Goal: Information Seeking & Learning: Learn about a topic

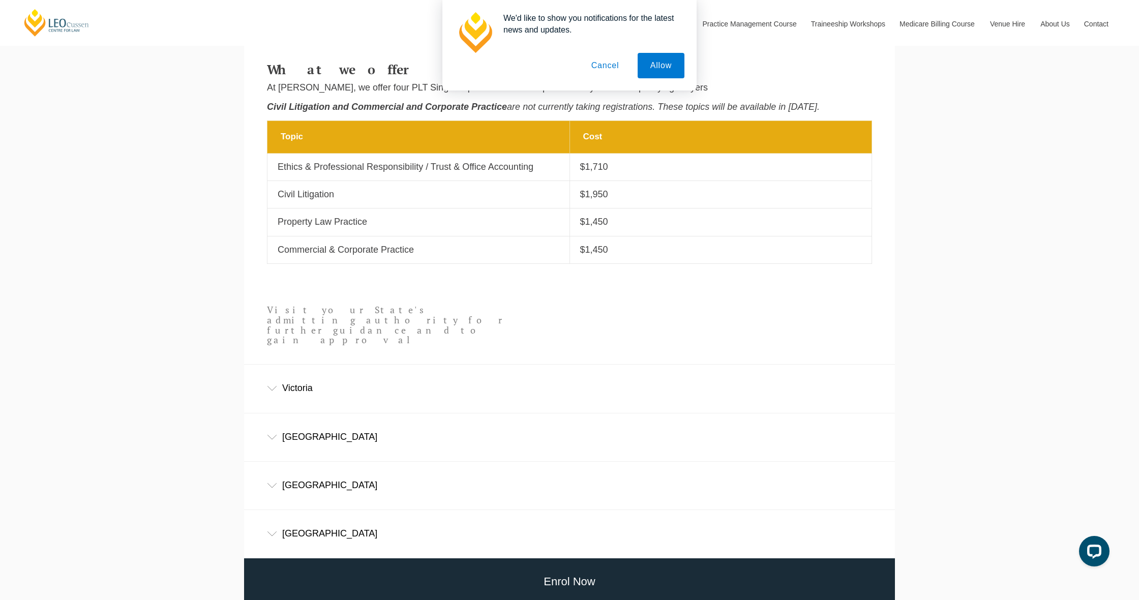
click at [618, 68] on button "Cancel" at bounding box center [605, 65] width 53 height 25
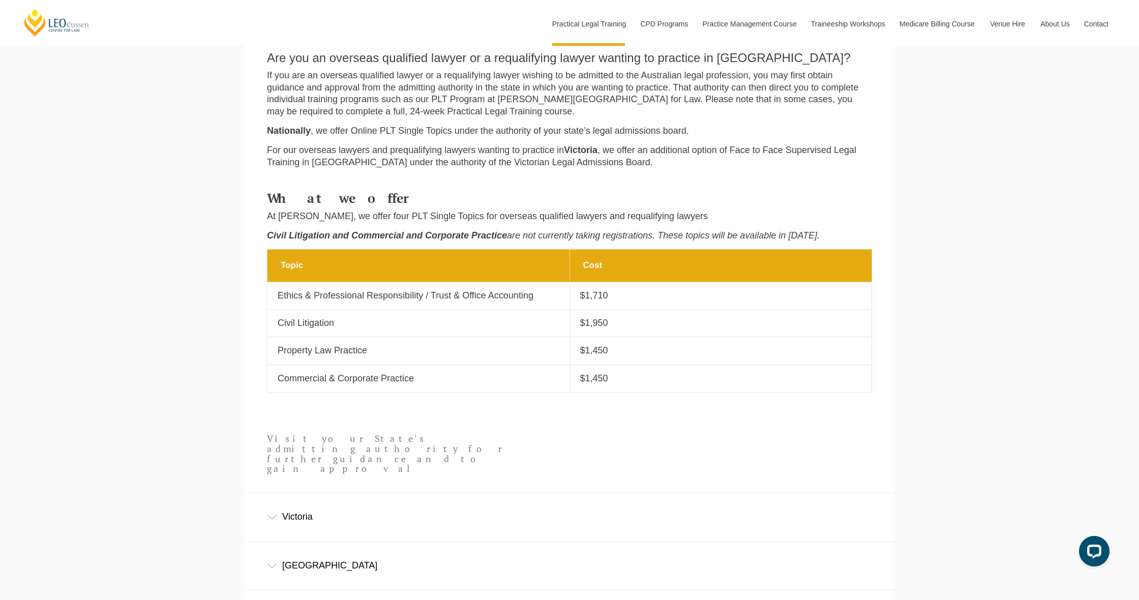
scroll to position [412, 0]
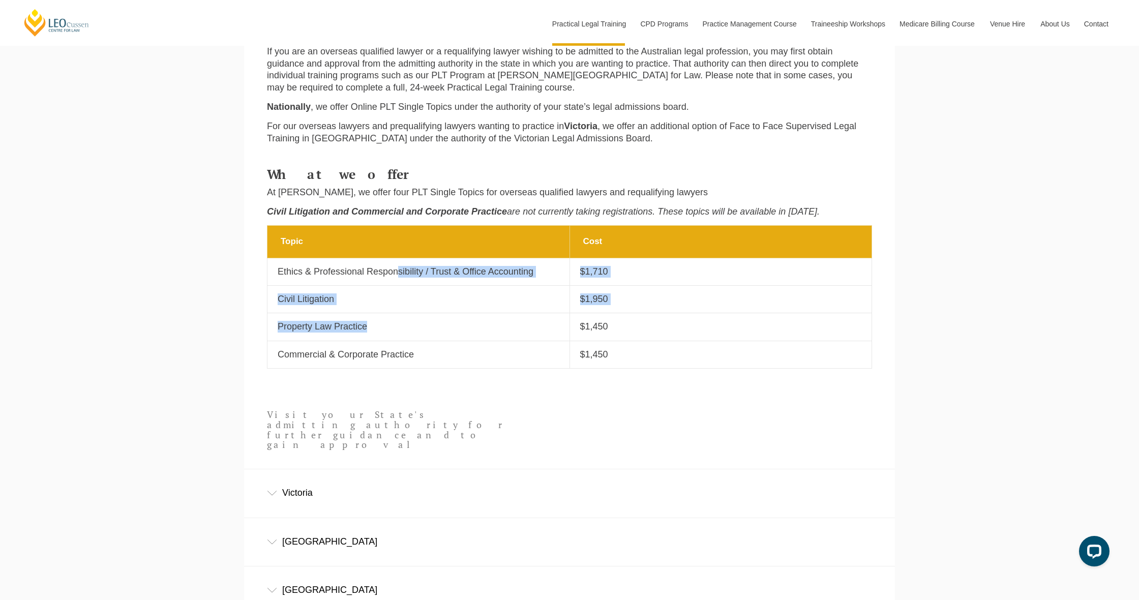
drag, startPoint x: 392, startPoint y: 271, endPoint x: 372, endPoint y: 324, distance: 57.1
click at [373, 325] on tbody "Topic Cost Topic Ethics & Professional Responsibility / Trust & Office Accounti…" at bounding box center [569, 297] width 604 height 143
click at [350, 325] on p "Property Law Practice" at bounding box center [419, 327] width 282 height 12
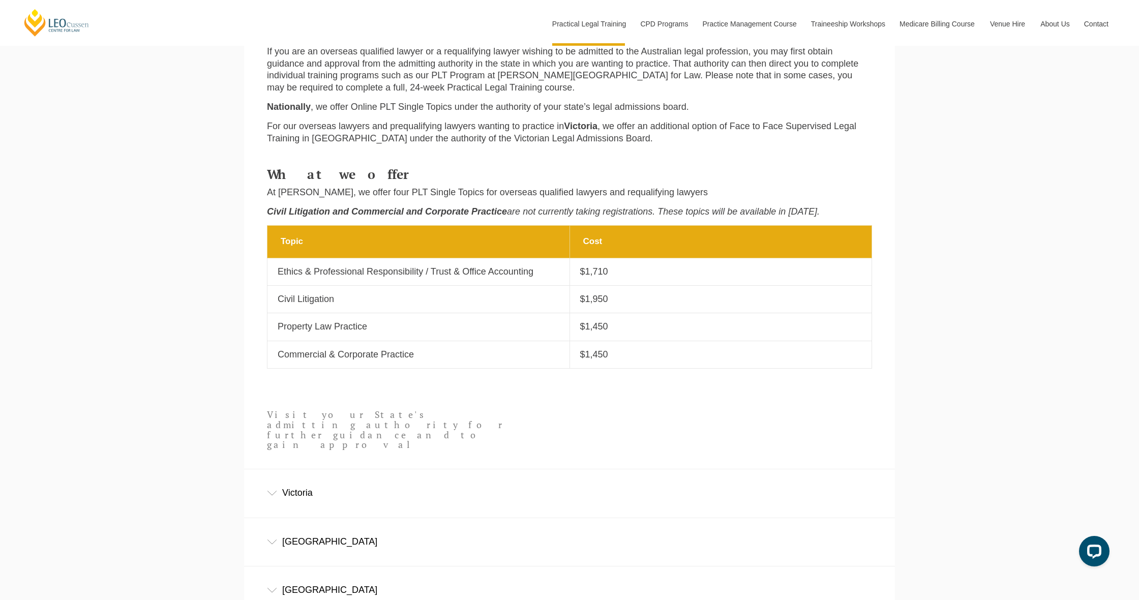
click at [598, 184] on div "What we offer At [PERSON_NAME], we offer four PLT Single Topics for overseas qu…" at bounding box center [569, 193] width 620 height 63
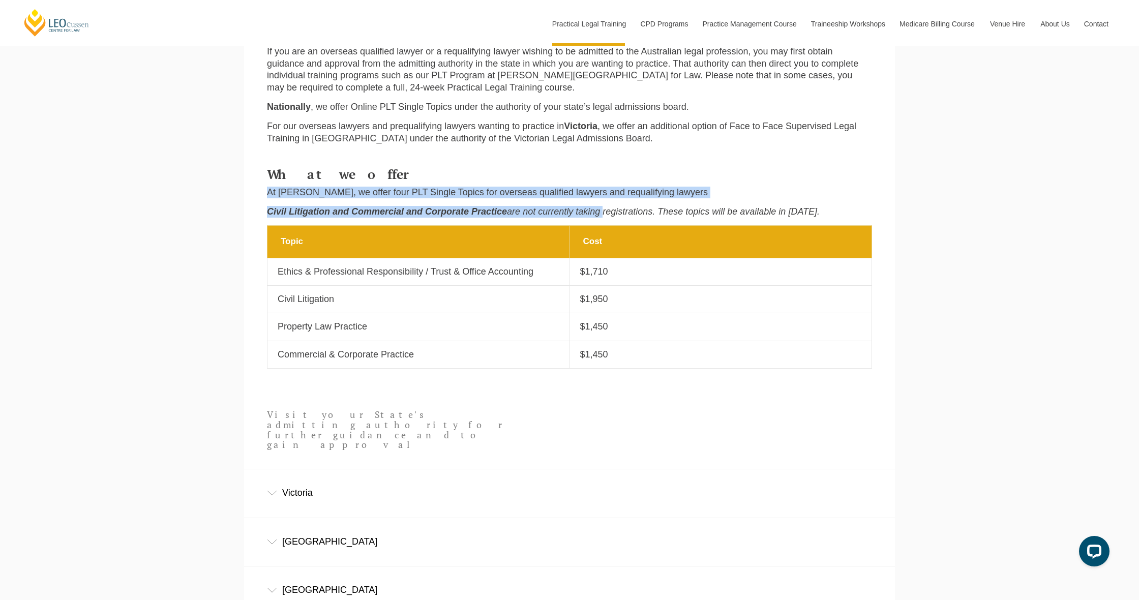
drag, startPoint x: 598, startPoint y: 184, endPoint x: 578, endPoint y: 214, distance: 36.1
click at [578, 214] on div "What we offer At [PERSON_NAME], we offer four PLT Single Topics for overseas qu…" at bounding box center [569, 193] width 620 height 63
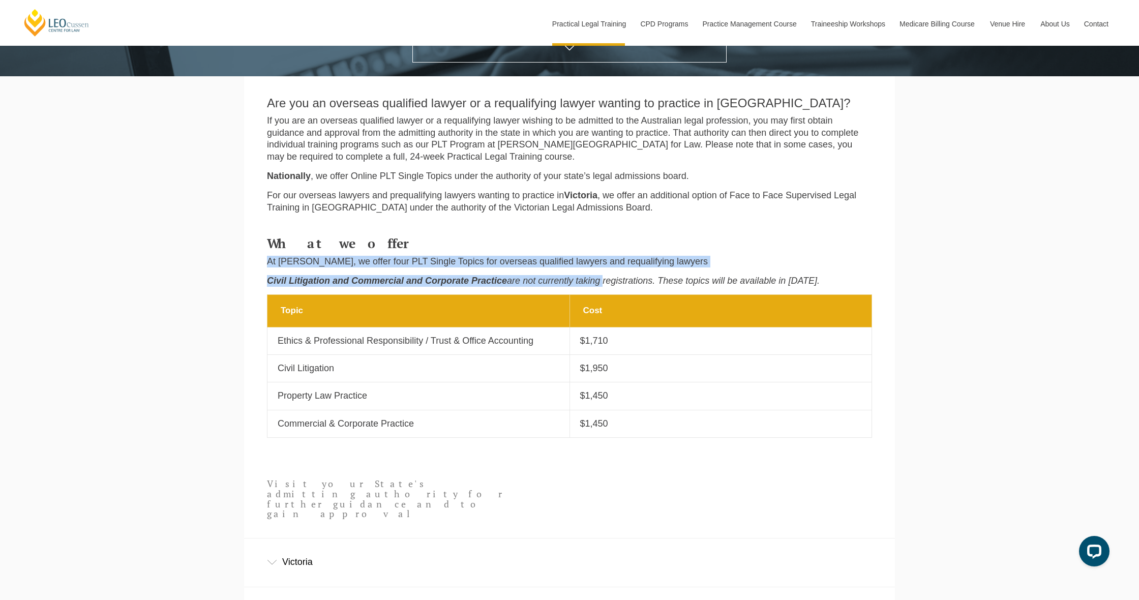
scroll to position [343, 0]
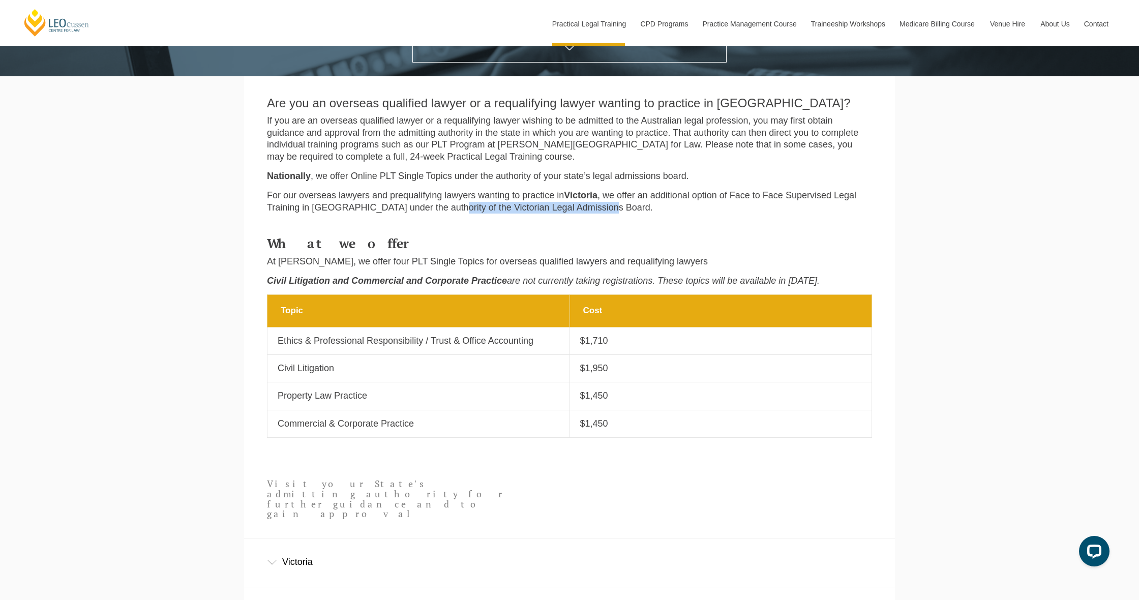
drag, startPoint x: 438, startPoint y: 205, endPoint x: 605, endPoint y: 208, distance: 167.3
click at [605, 208] on p "For our overseas lawyers and prequalifying lawyers wanting to practice in [GEOG…" at bounding box center [569, 202] width 605 height 24
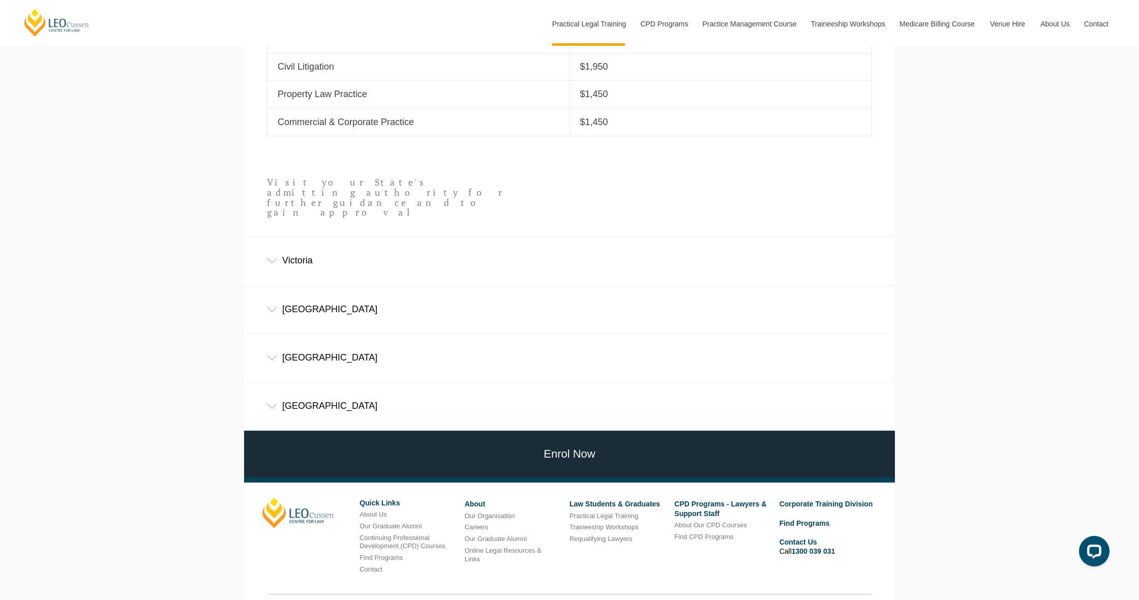
scroll to position [672, 0]
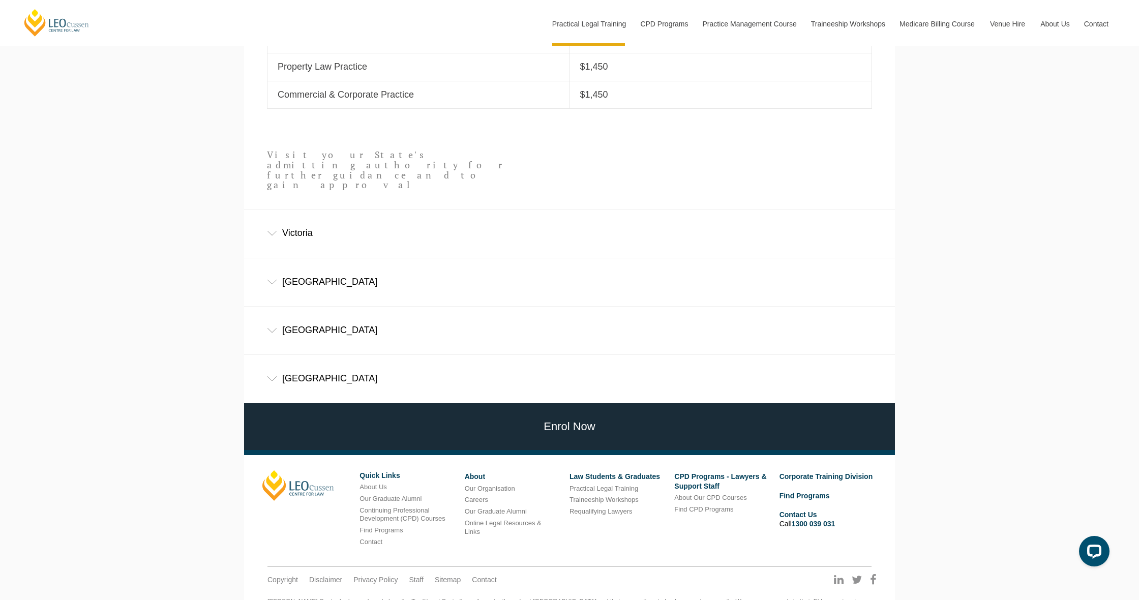
click at [579, 209] on div "Victoria" at bounding box center [569, 232] width 651 height 47
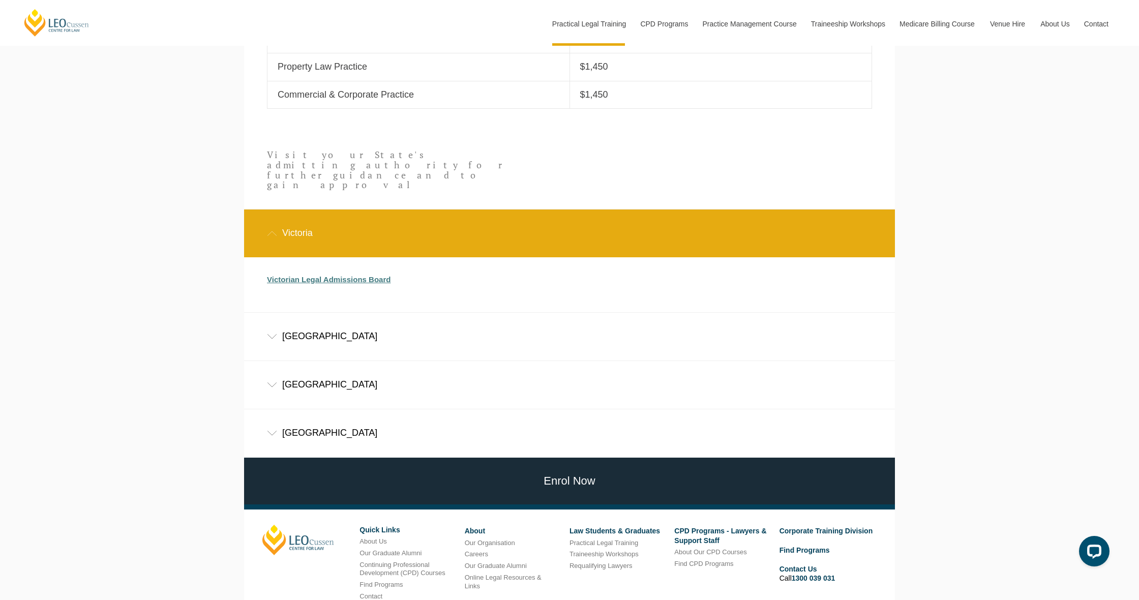
click at [314, 275] on link "Victorian Legal Admissions Board" at bounding box center [329, 279] width 124 height 9
